Goal: Find specific page/section: Find specific page/section

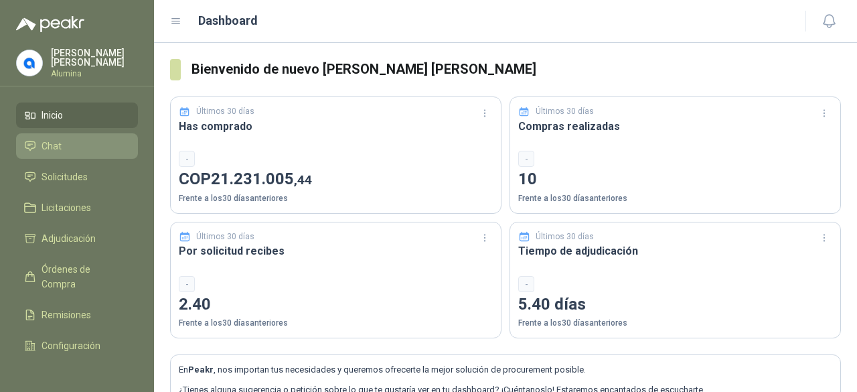
click at [50, 146] on span "Chat" at bounding box center [52, 146] width 20 height 15
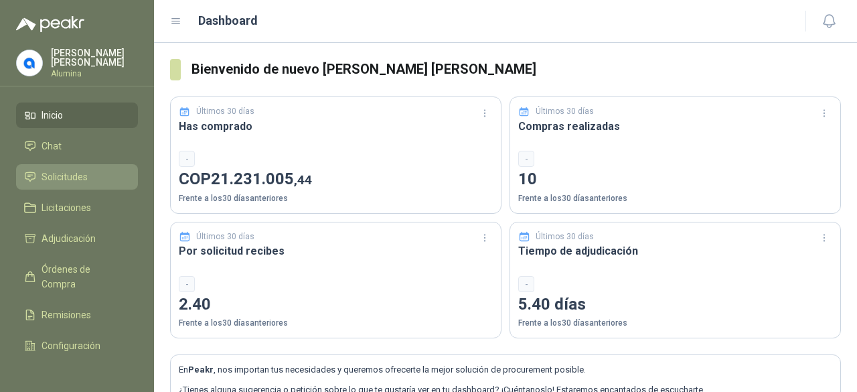
click at [52, 185] on link "Solicitudes" at bounding box center [77, 176] width 122 height 25
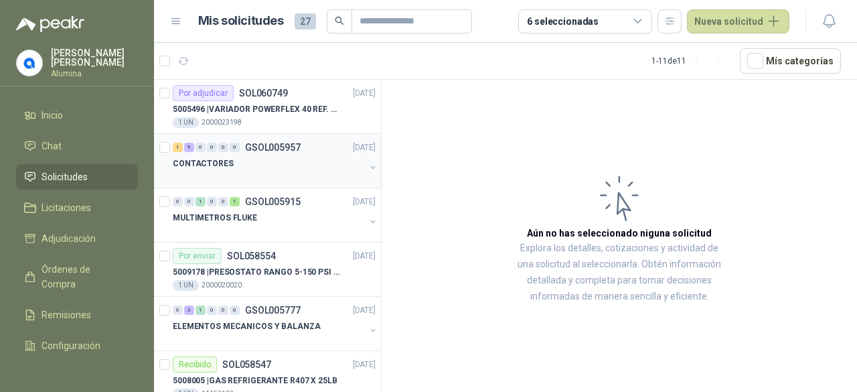
click at [363, 159] on div "CONTACTORES" at bounding box center [276, 168] width 206 height 27
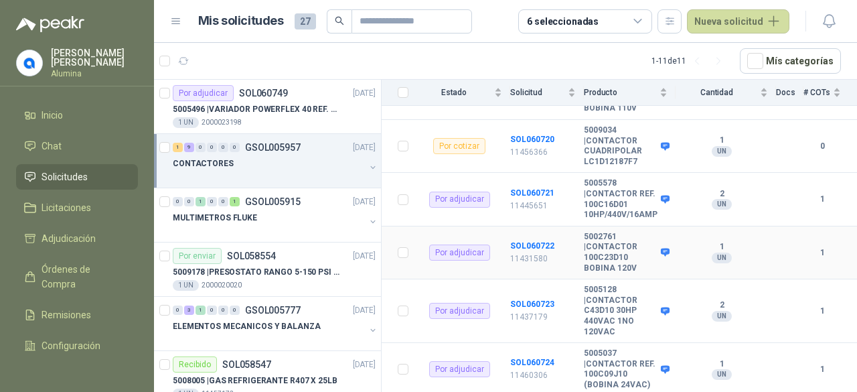
scroll to position [425, 0]
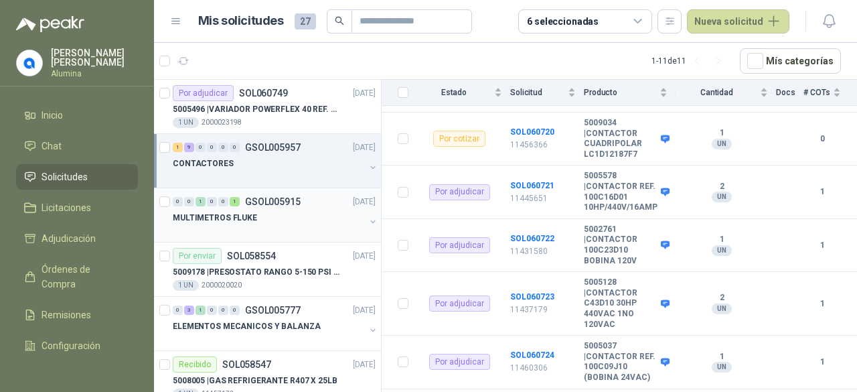
click at [368, 218] on button "button" at bounding box center [373, 221] width 11 height 11
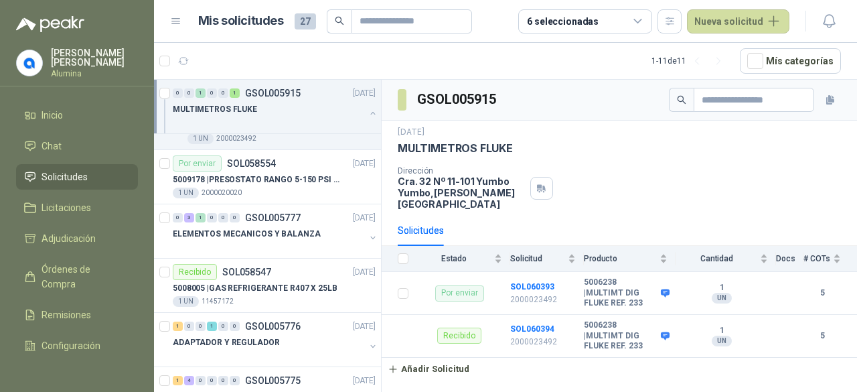
scroll to position [335, 0]
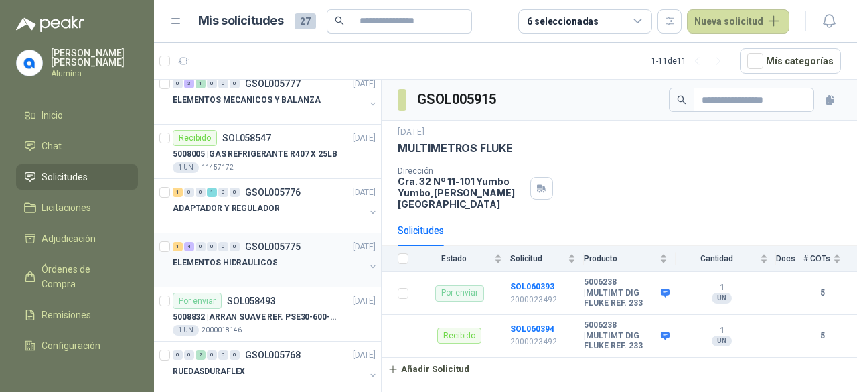
click at [368, 267] on button "button" at bounding box center [373, 266] width 11 height 11
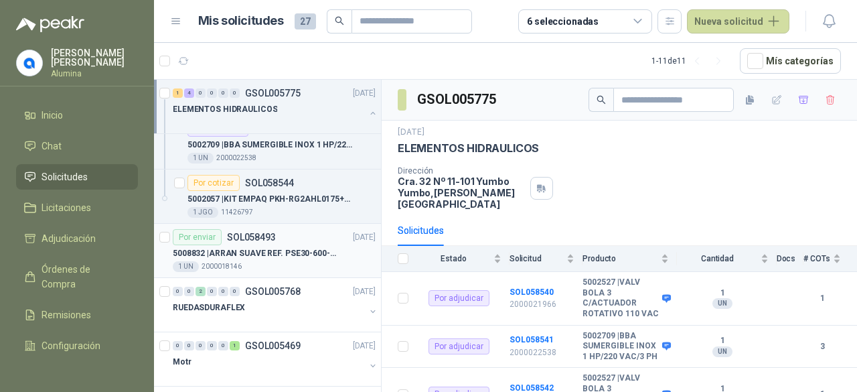
scroll to position [674, 0]
